Goal: Check status: Check status

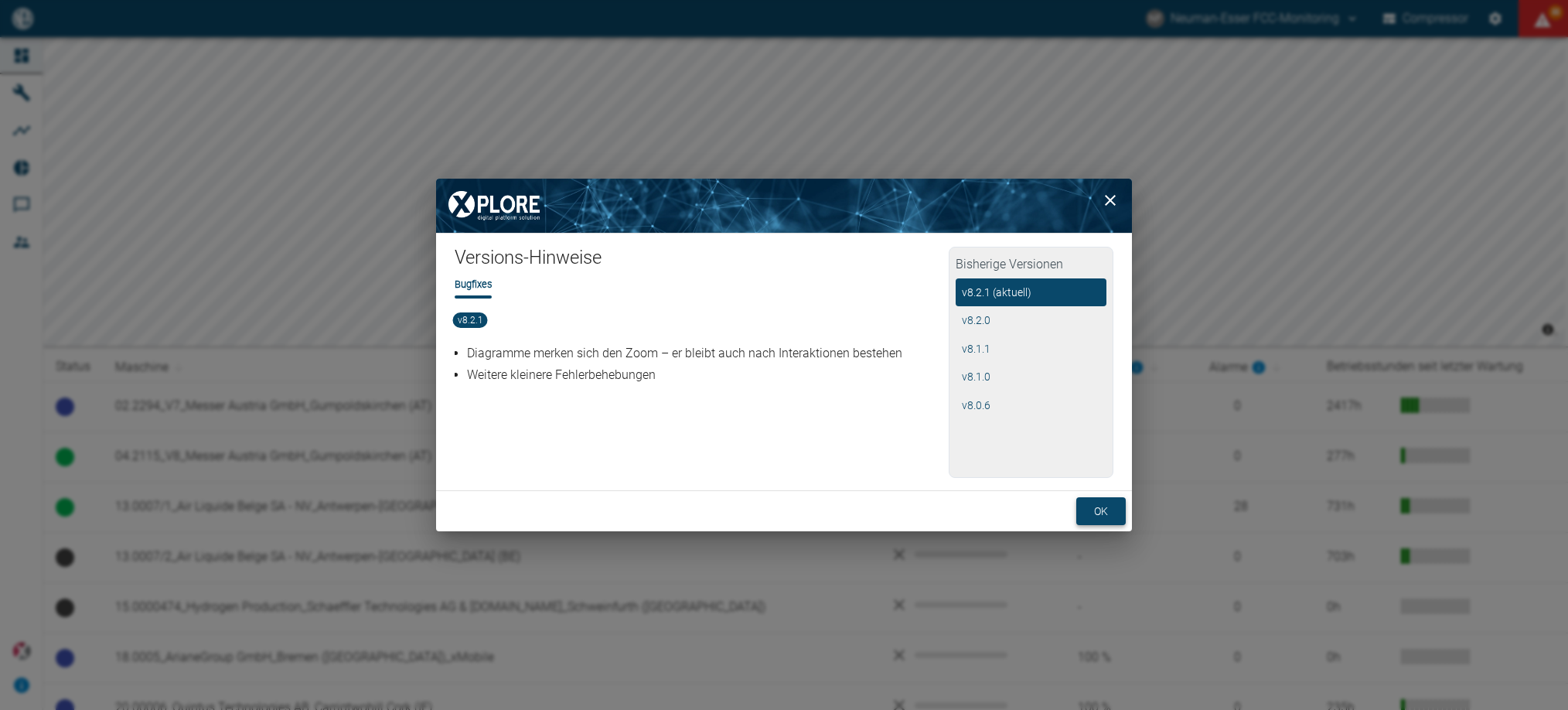
click at [1107, 502] on button "ok" at bounding box center [1101, 512] width 50 height 29
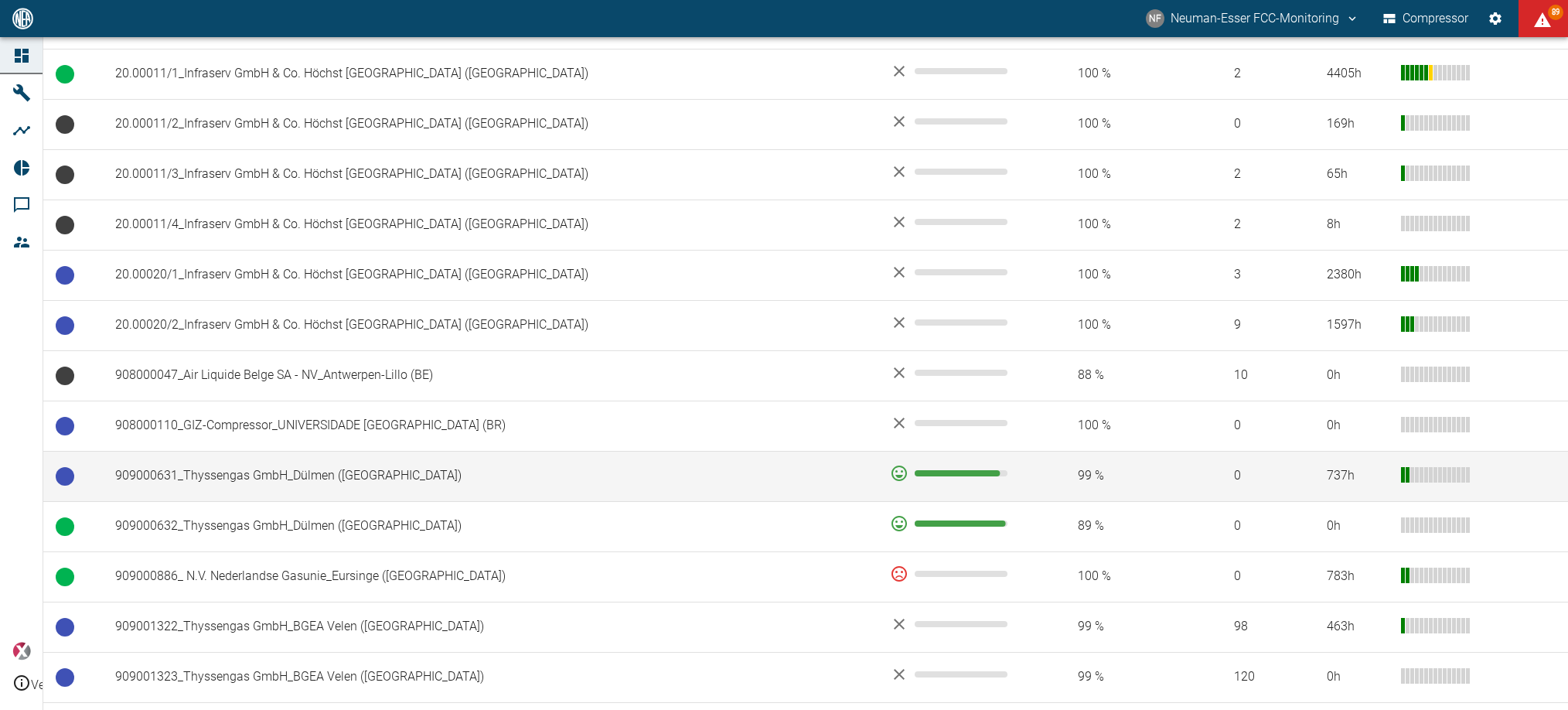
scroll to position [812, 0]
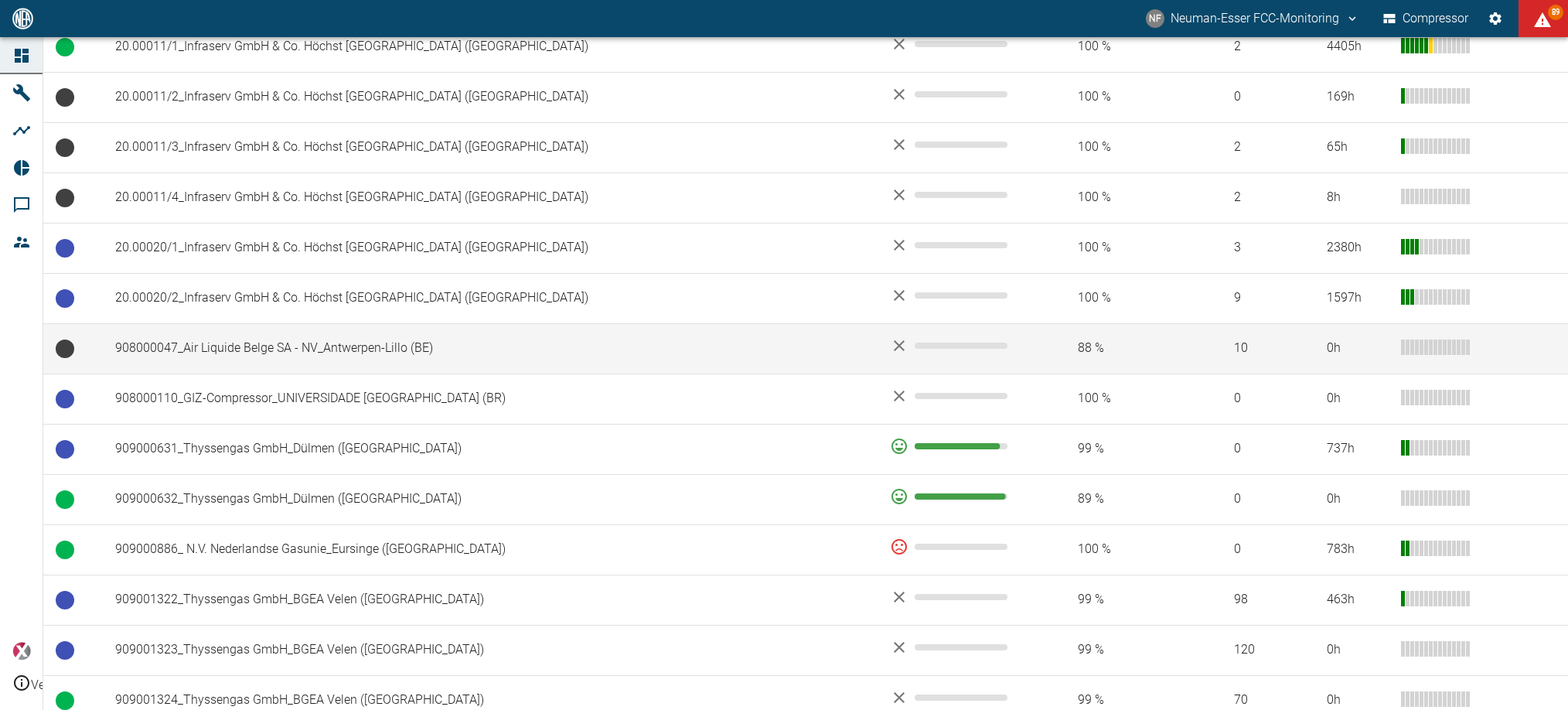
click at [212, 341] on td "908000047_Air Liquide Belge SA - NV_Antwerpen-Lillo (BE)" at bounding box center [490, 348] width 775 height 50
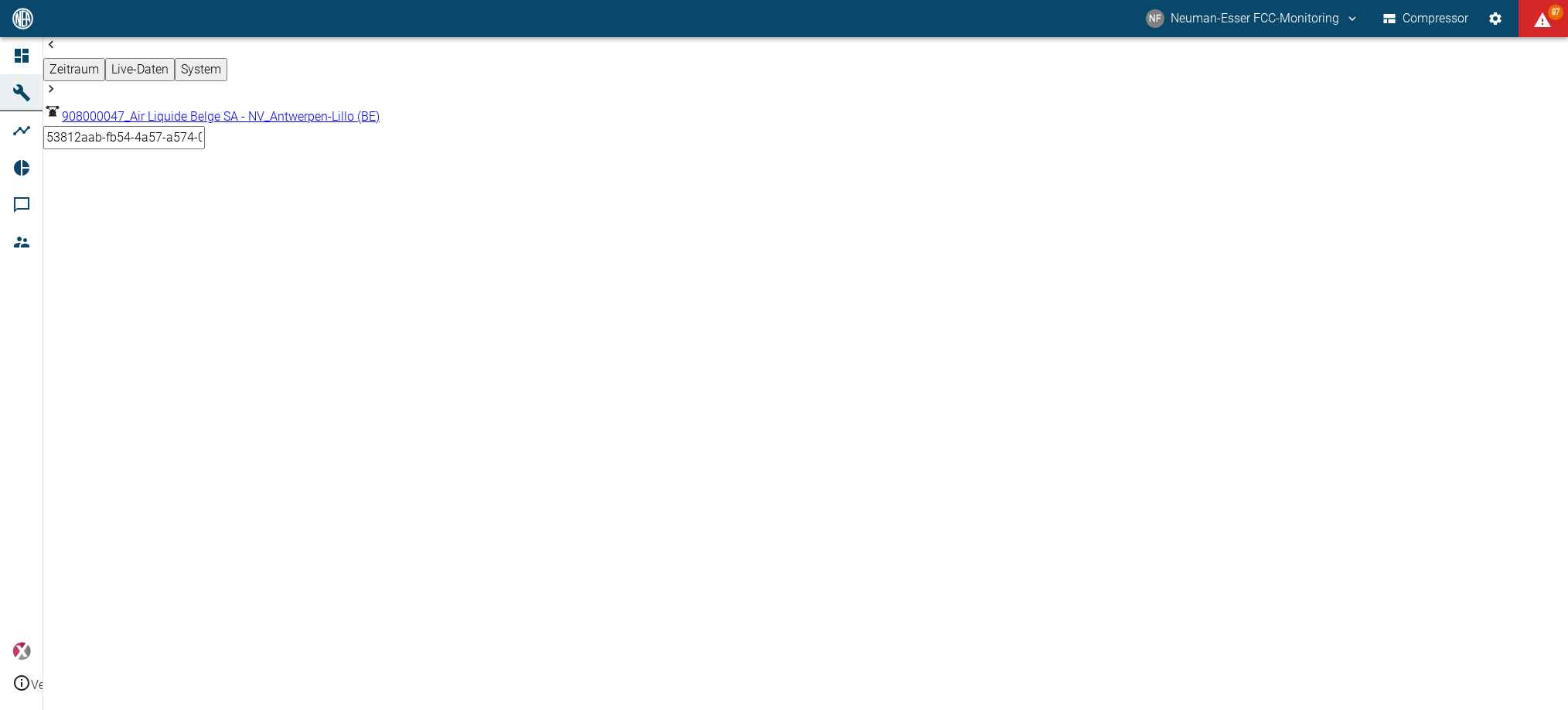
click at [291, 61] on body "NF Neuman-Esser FCC-Monitoring Compressor 87 Dashboard Maschinen Analysen Repor…" at bounding box center [784, 355] width 1568 height 710
click at [745, 709] on div at bounding box center [784, 722] width 1568 height 0
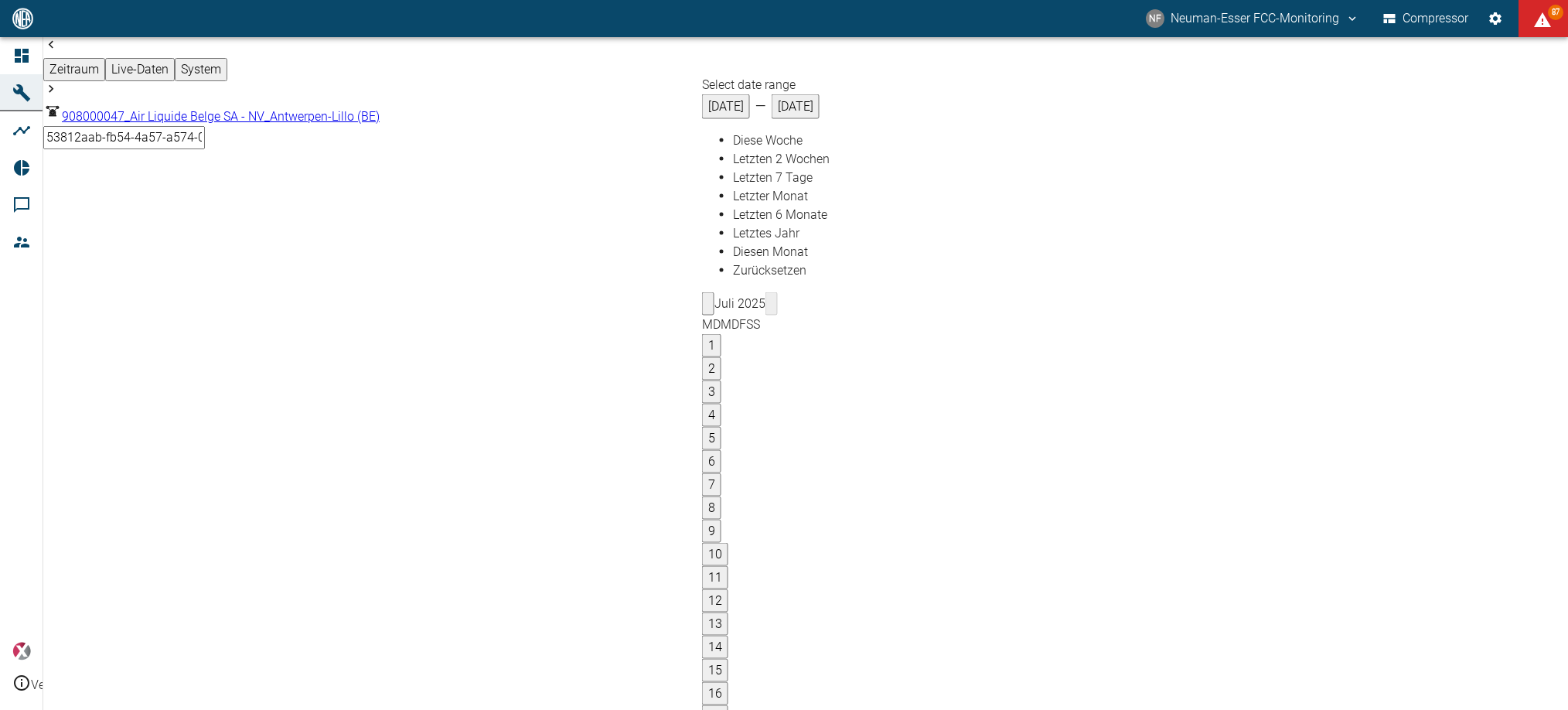
type input "[DATE]"
type input "2min"
